Goal: Check status: Check status

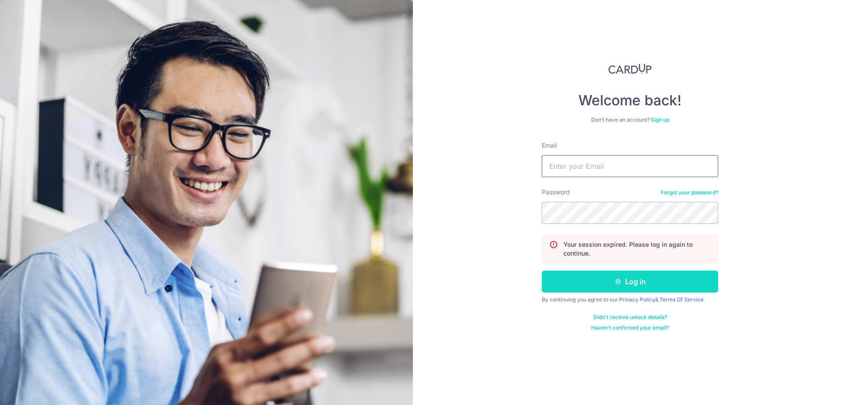
type input "[EMAIL_ADDRESS][DOMAIN_NAME]"
click at [627, 281] on button "Log in" at bounding box center [630, 282] width 176 height 22
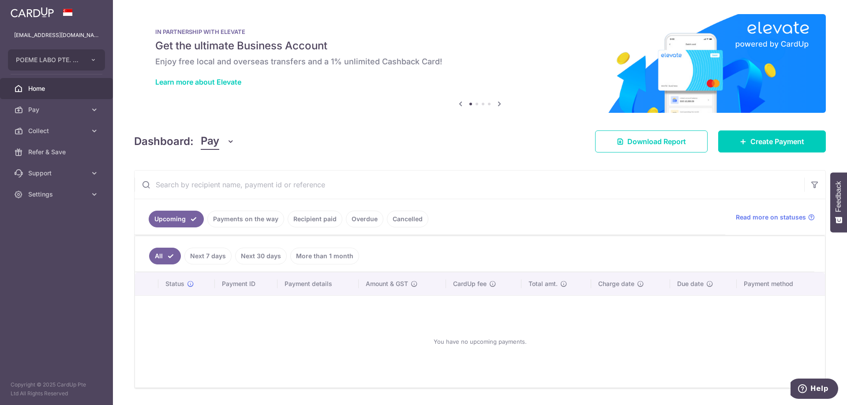
click at [240, 218] on link "Payments on the way" at bounding box center [245, 219] width 77 height 17
